Goal: Task Accomplishment & Management: Manage account settings

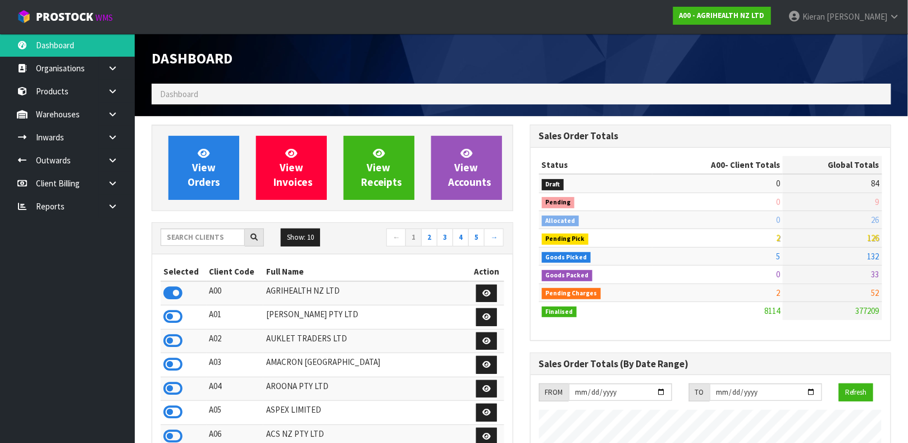
scroll to position [852, 378]
click at [203, 232] on input "text" at bounding box center [203, 237] width 84 height 17
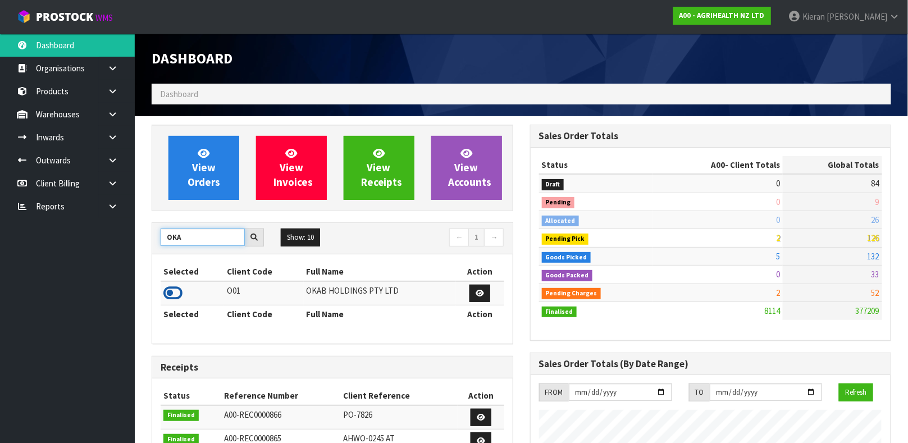
type input "OKA"
click at [168, 293] on icon at bounding box center [172, 293] width 19 height 17
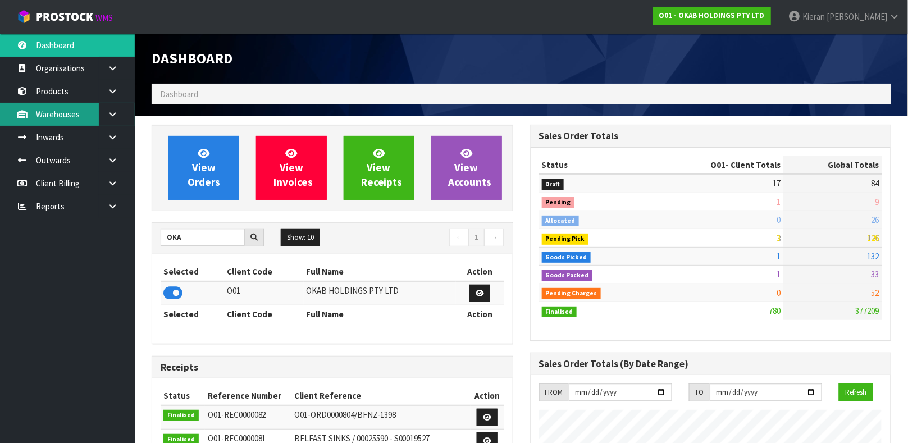
scroll to position [724, 378]
click at [113, 89] on icon at bounding box center [112, 91] width 11 height 8
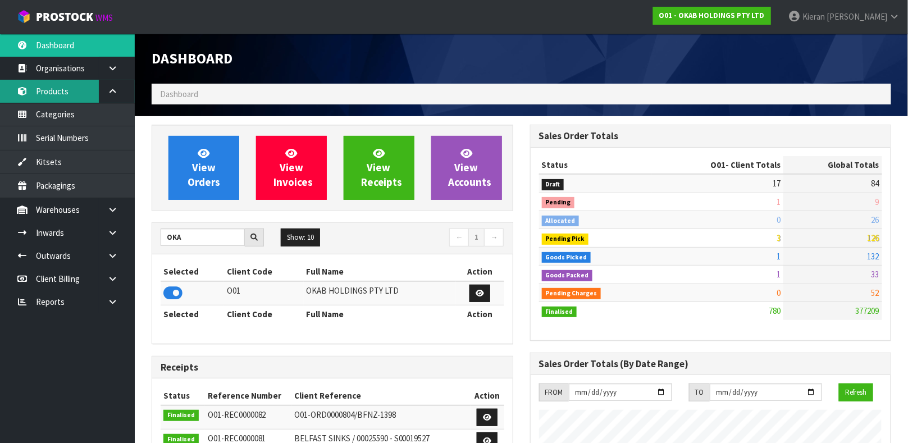
click at [69, 87] on link "Products" at bounding box center [67, 91] width 135 height 23
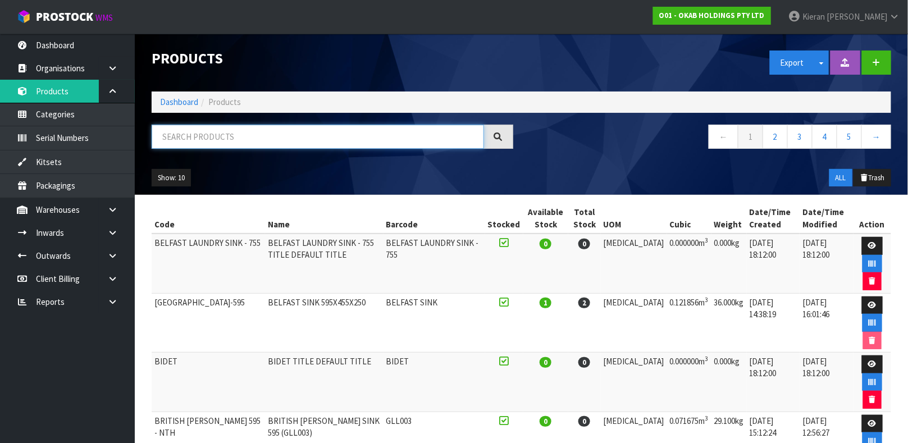
click at [188, 138] on input "text" at bounding box center [318, 137] width 332 height 24
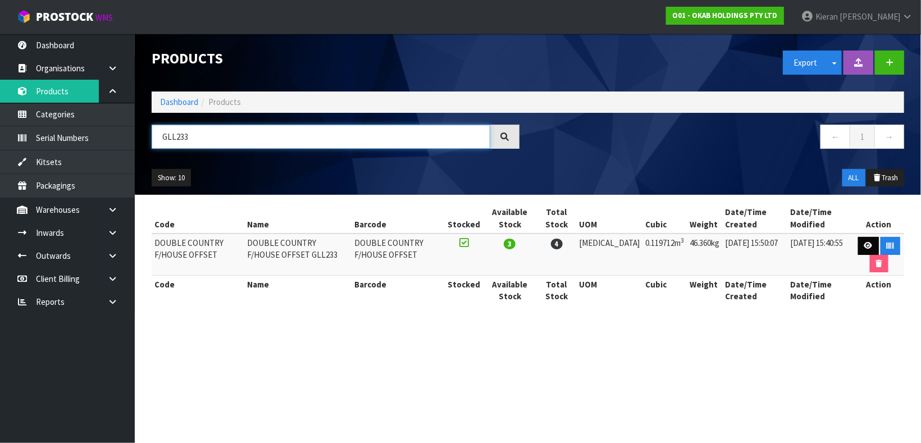
type input "GLL233"
click at [871, 244] on link at bounding box center [868, 246] width 21 height 18
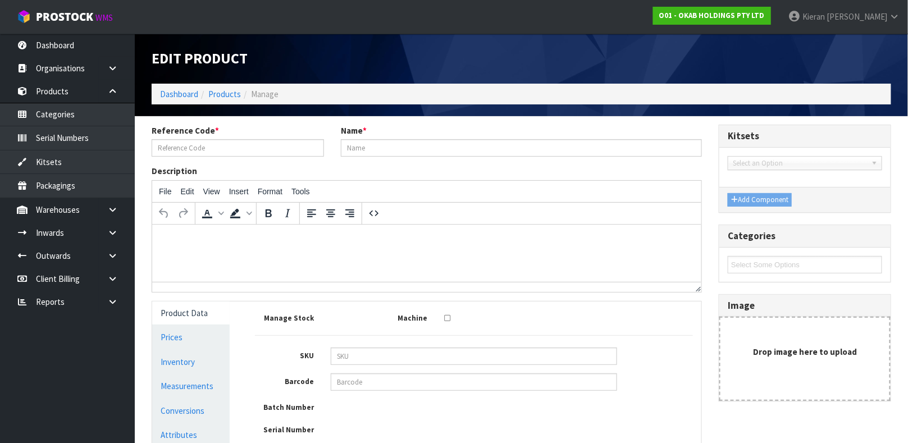
type input "DOUBLE COUNTRY F/HOUSE OFFSET"
type input "DOUBLE COUNTRY F/HOUSE OFFSET GLL233"
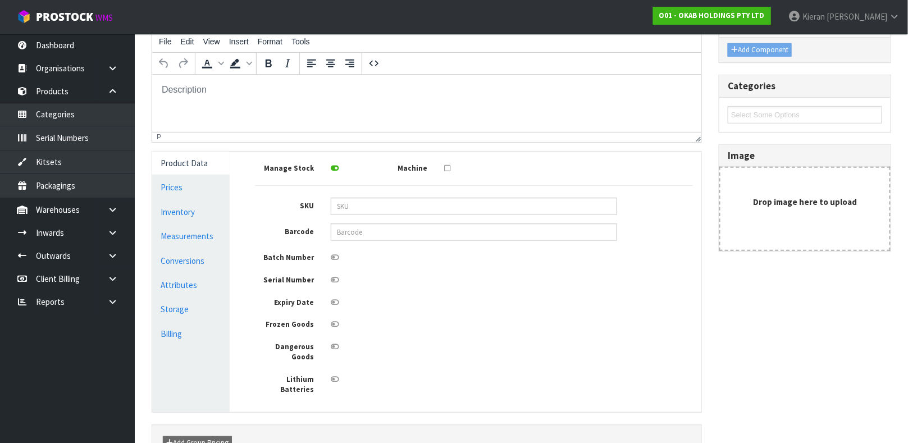
scroll to position [167, 0]
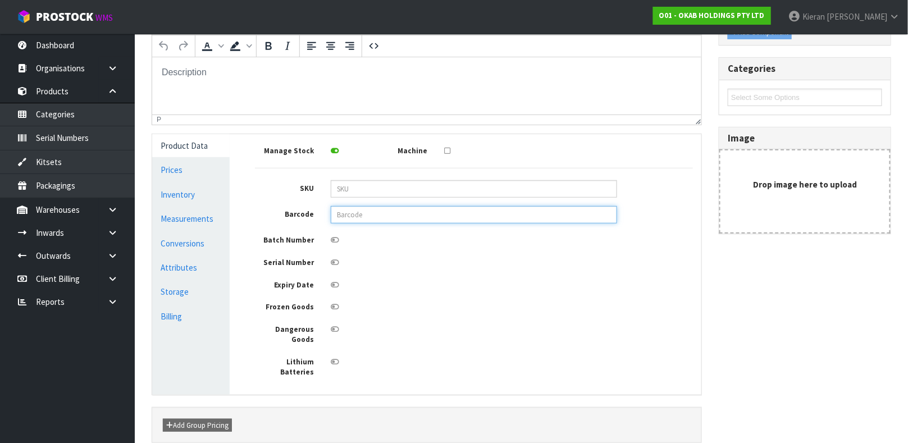
click at [348, 219] on input "text" at bounding box center [474, 214] width 286 height 17
type input "GLL233"
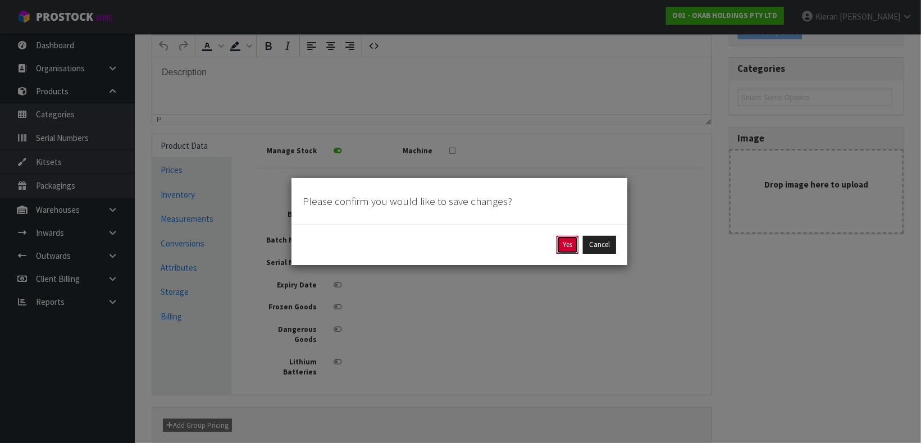
click at [566, 245] on button "Yes" at bounding box center [567, 245] width 22 height 18
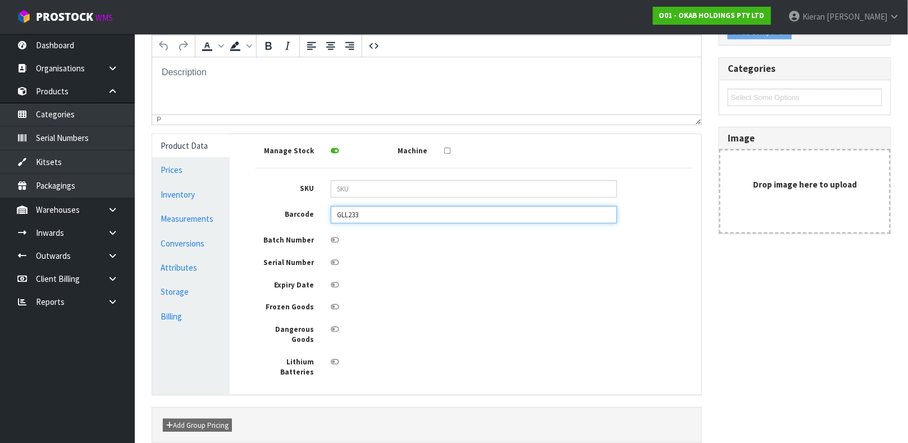
scroll to position [0, 0]
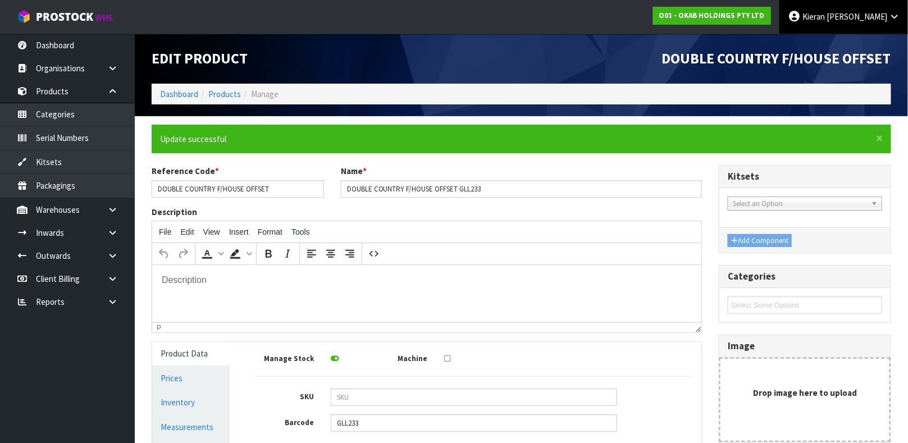
click at [863, 26] on link "[PERSON_NAME]" at bounding box center [843, 17] width 129 height 34
click at [856, 49] on link "Logout" at bounding box center [863, 44] width 89 height 15
